Goal: Share content

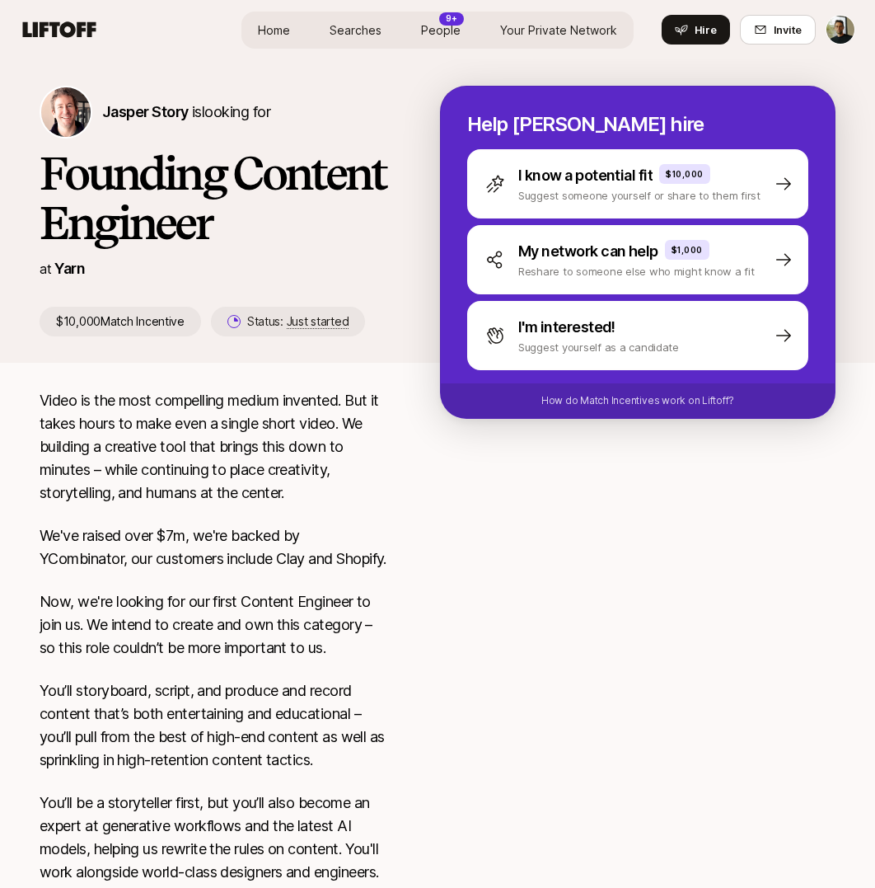
click at [352, 28] on span "Searches" at bounding box center [356, 29] width 52 height 17
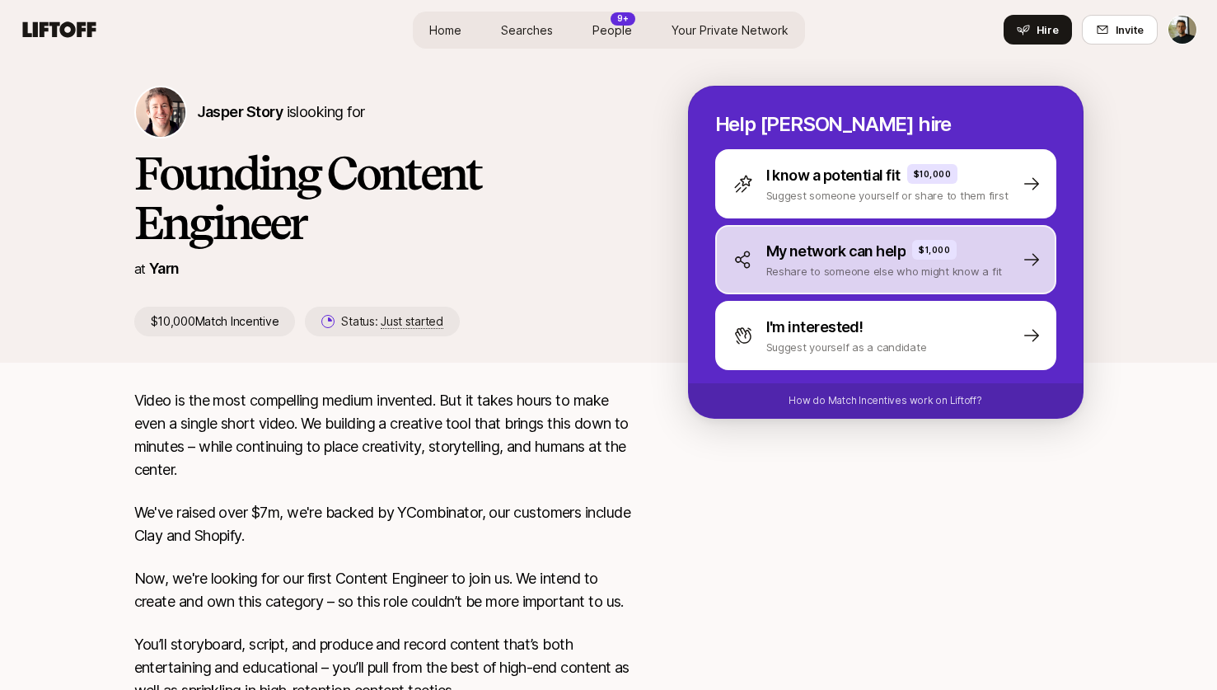
click at [839, 250] on p "My network can help" at bounding box center [837, 251] width 140 height 23
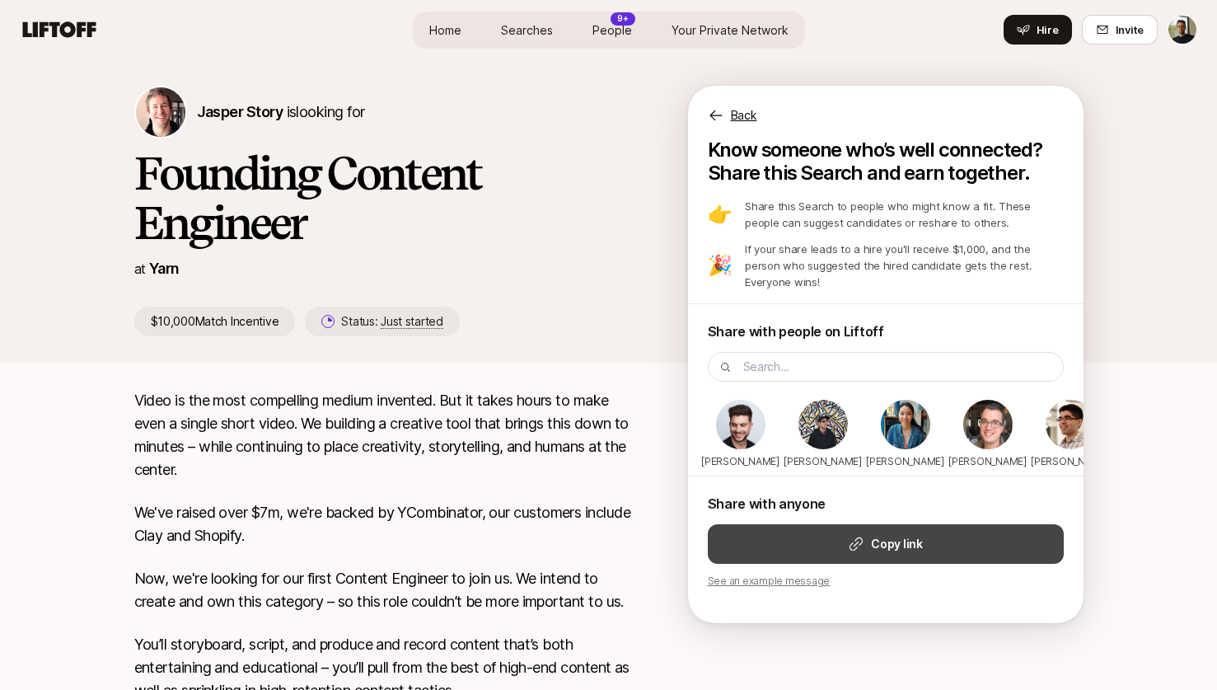
click at [871, 554] on strong "Copy link" at bounding box center [896, 544] width 51 height 20
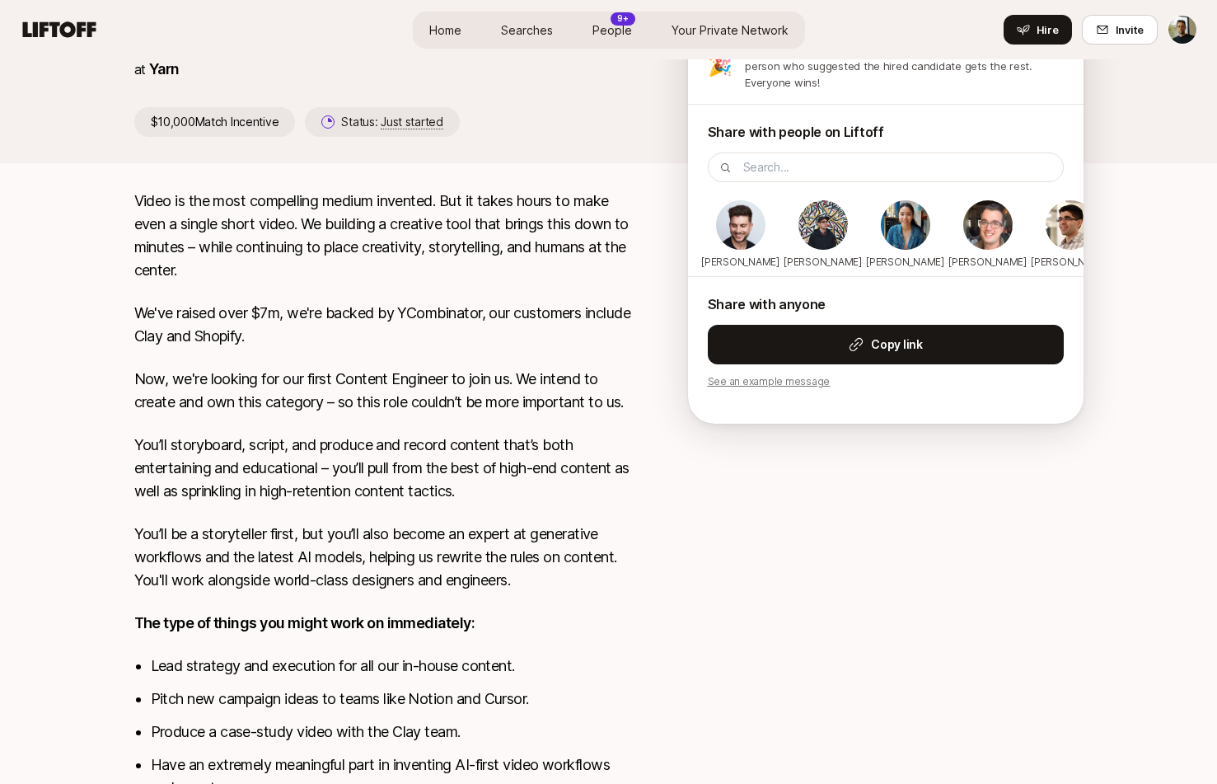
scroll to position [496, 0]
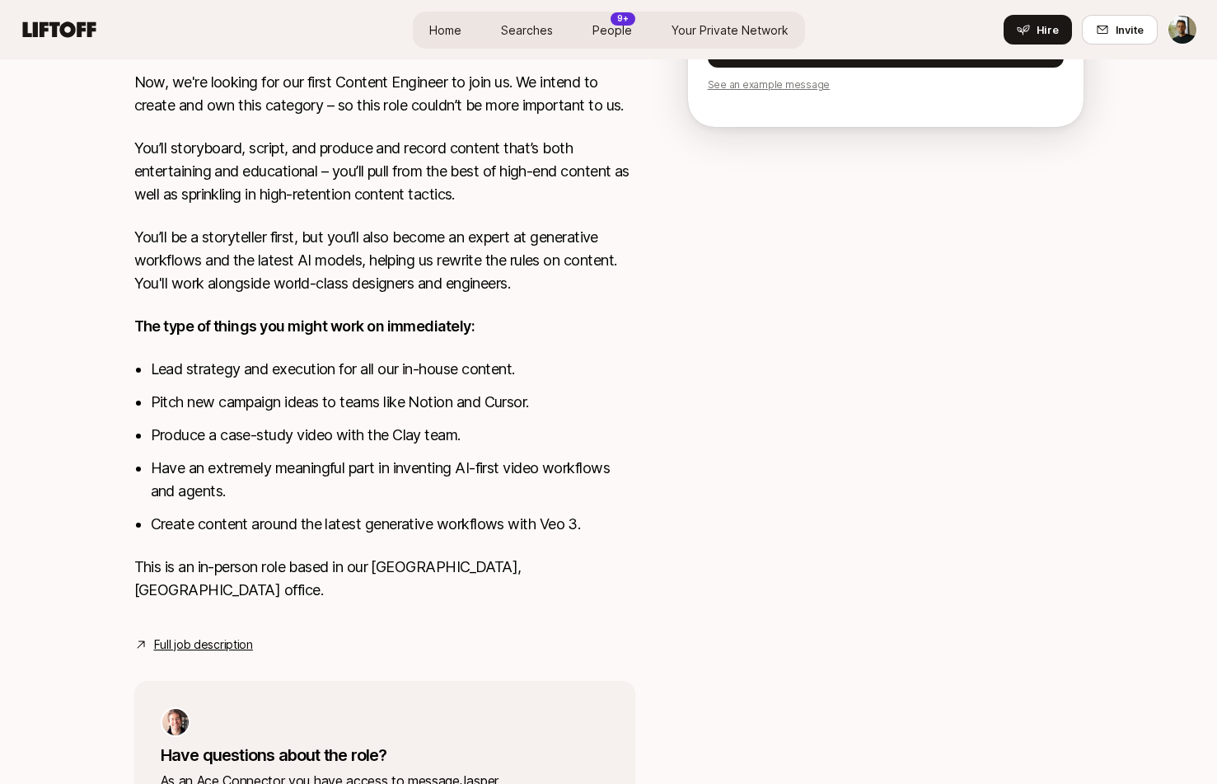
click at [454, 320] on strong "The type of things you might work on immediately:" at bounding box center [304, 325] width 341 height 17
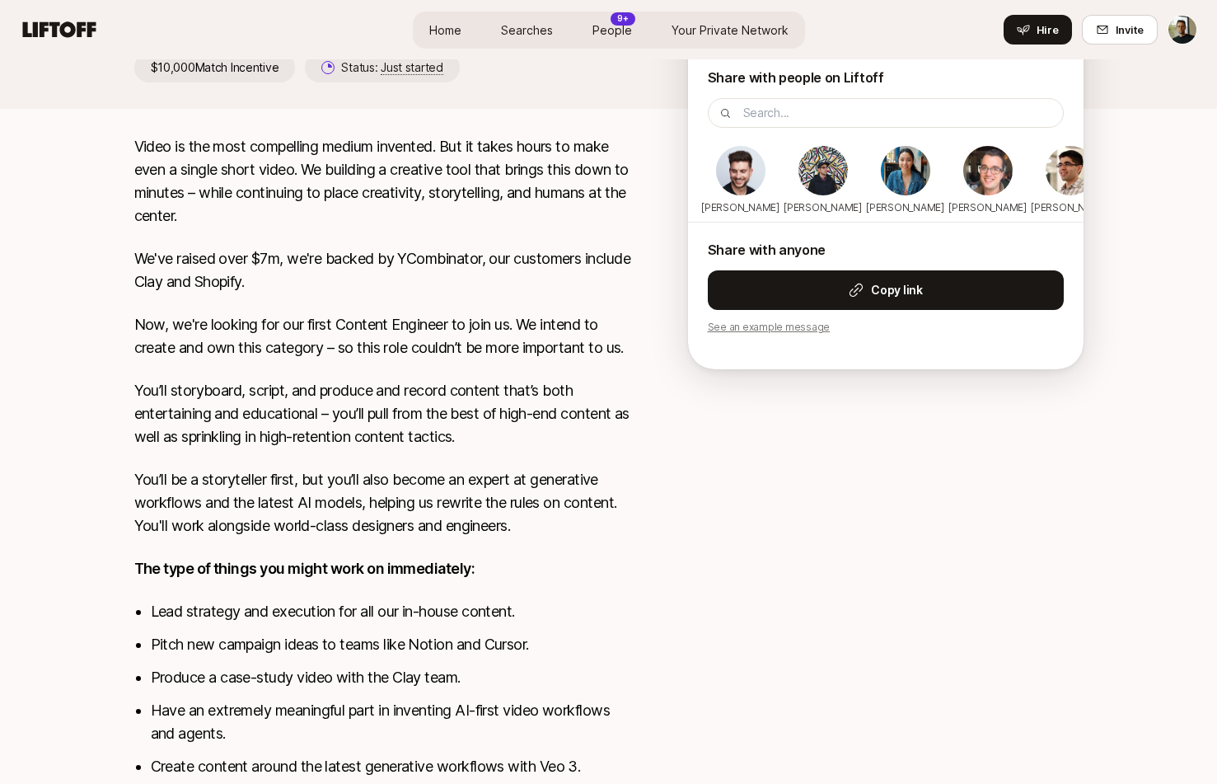
scroll to position [0, 0]
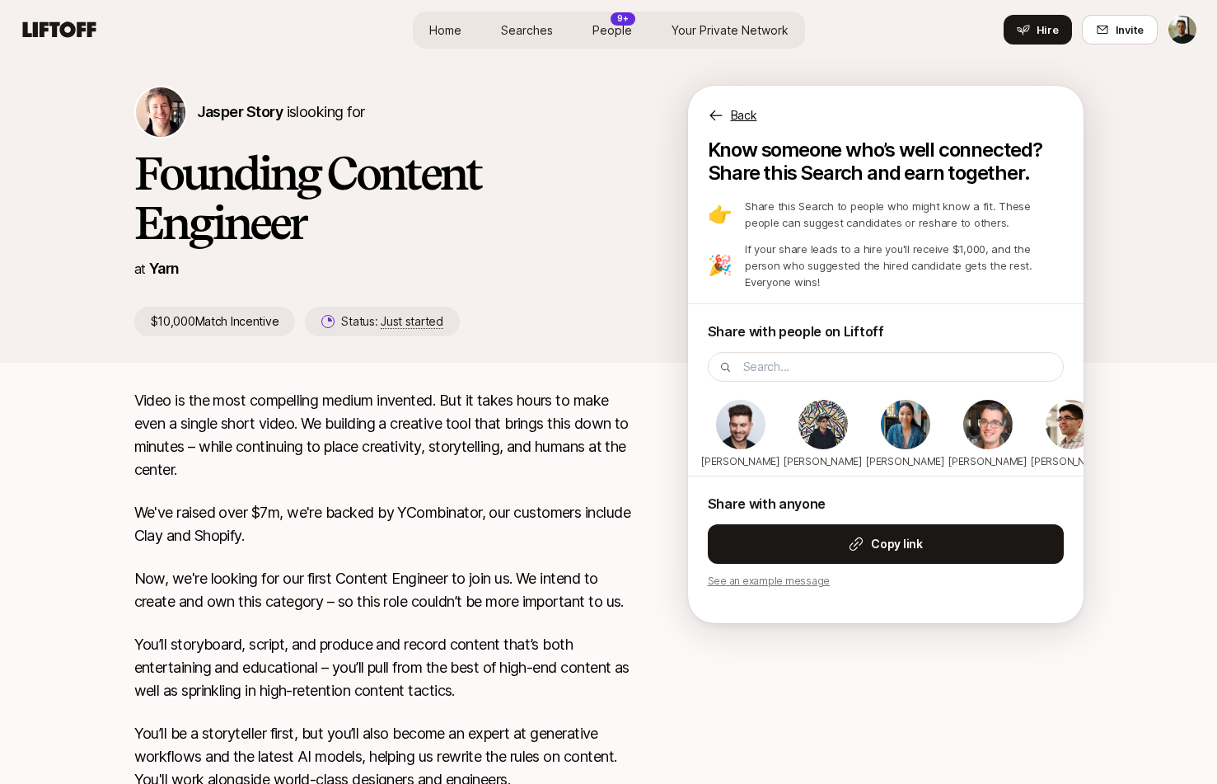
click at [736, 108] on p "Back" at bounding box center [744, 116] width 26 height 20
